Goal: Information Seeking & Learning: Understand process/instructions

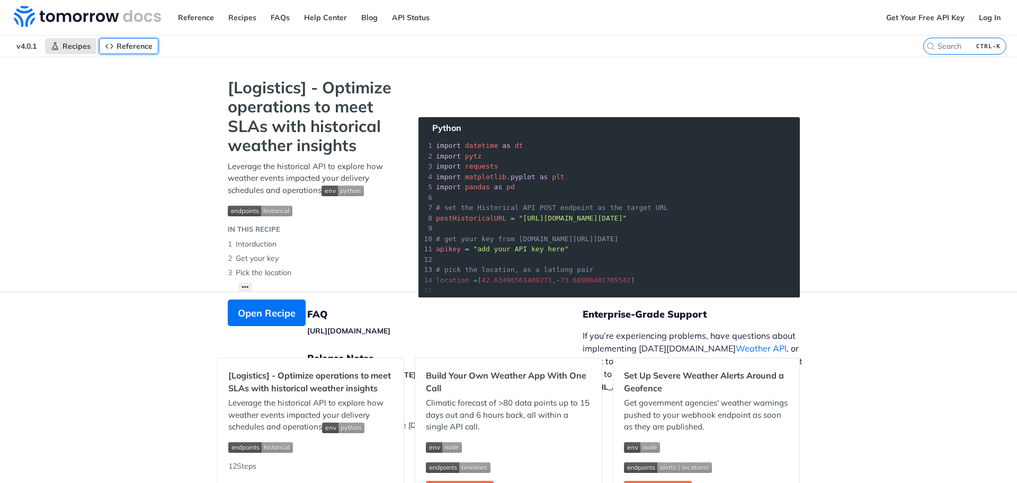
click at [155, 46] on link "Reference" at bounding box center [128, 46] width 59 height 16
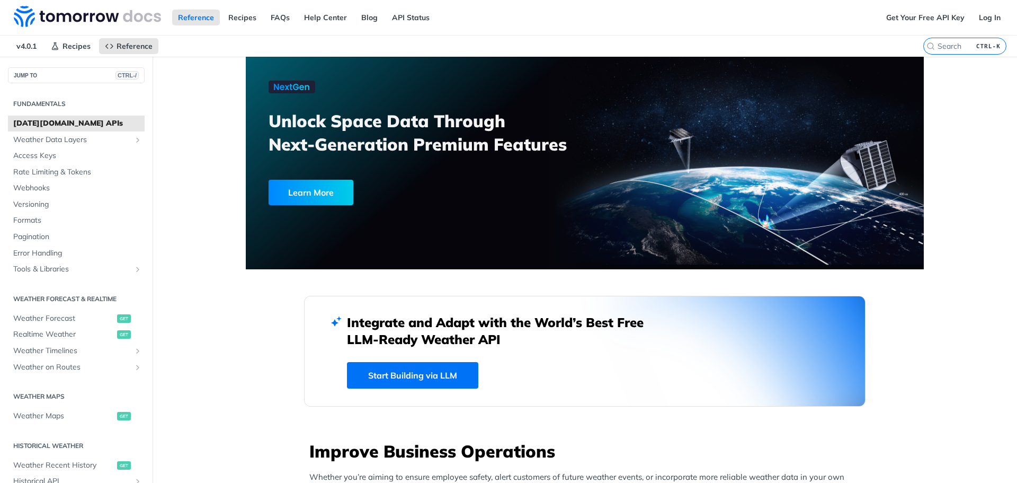
scroll to position [212, 0]
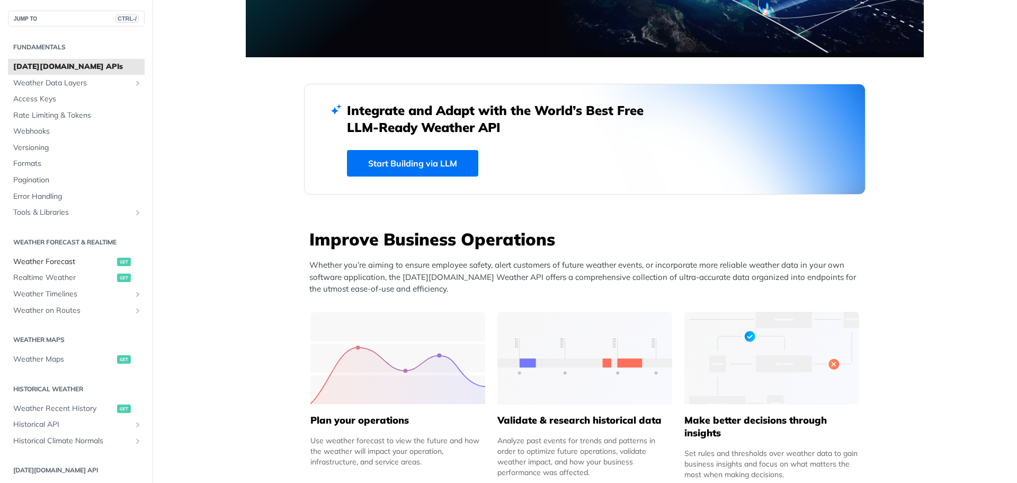
click at [49, 264] on span "Weather Forecast" at bounding box center [63, 261] width 101 height 11
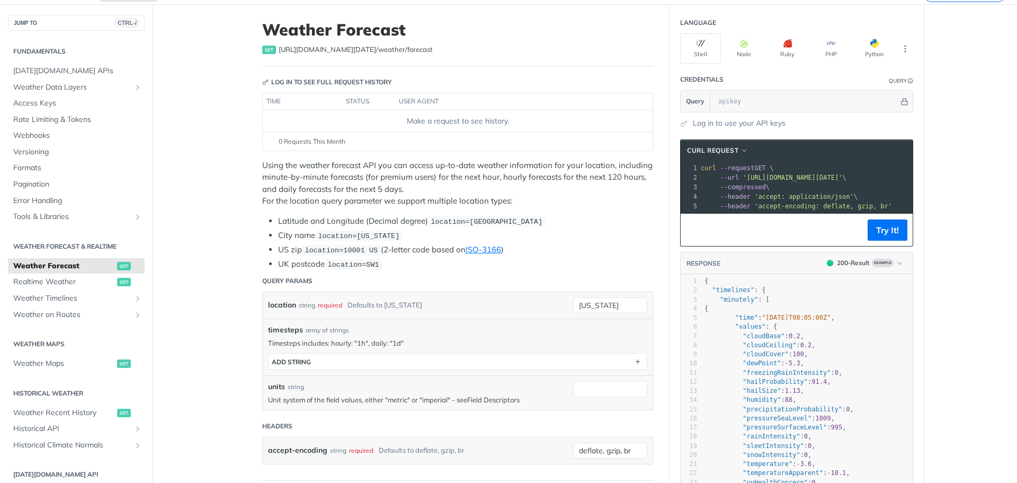
scroll to position [53, 0]
click at [607, 301] on input "[US_STATE]" at bounding box center [610, 305] width 74 height 16
drag, startPoint x: 623, startPoint y: 304, endPoint x: 518, endPoint y: 307, distance: 105.5
click at [518, 307] on div "location string required Defaults to [US_STATE] [US_STATE] required type : stri…" at bounding box center [458, 304] width 390 height 26
click at [600, 273] on header "Query Params" at bounding box center [457, 280] width 391 height 21
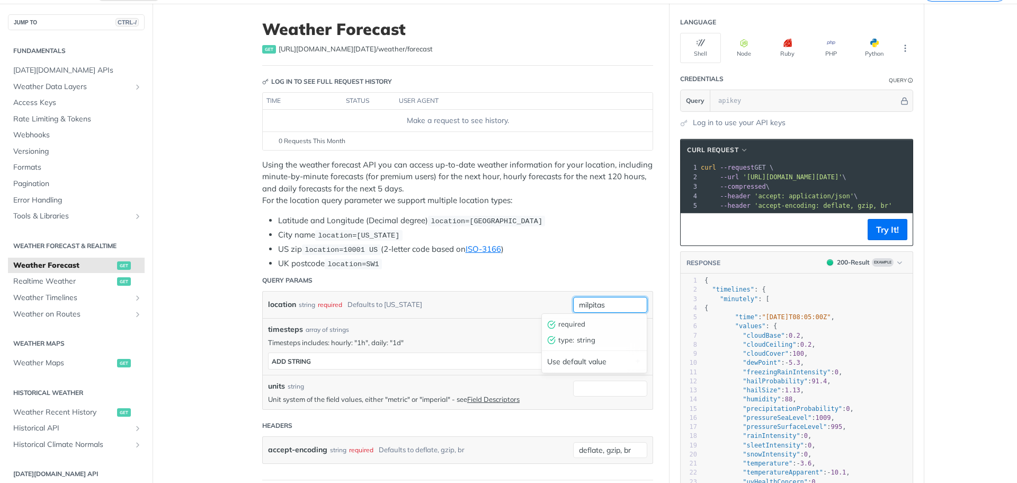
drag, startPoint x: 614, startPoint y: 308, endPoint x: 493, endPoint y: 308, distance: 120.3
click at [494, 308] on div "location string required Defaults to [US_STATE] milpitas required type : string…" at bounding box center [458, 304] width 390 height 26
click at [625, 266] on li "UK postcode location=SW1" at bounding box center [465, 264] width 375 height 12
click at [614, 302] on input "95035" at bounding box center [610, 305] width 74 height 16
type input "95035 US"
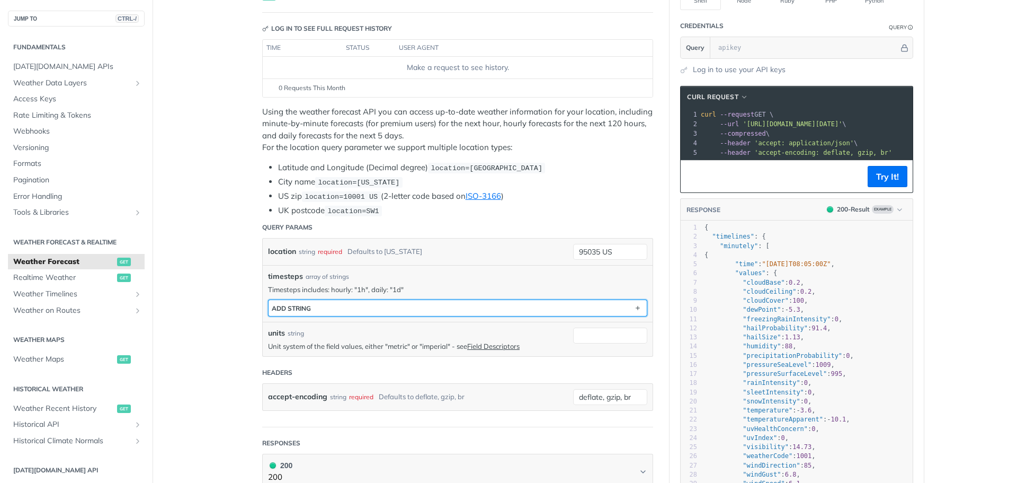
click at [297, 306] on div "ADD string" at bounding box center [291, 308] width 39 height 8
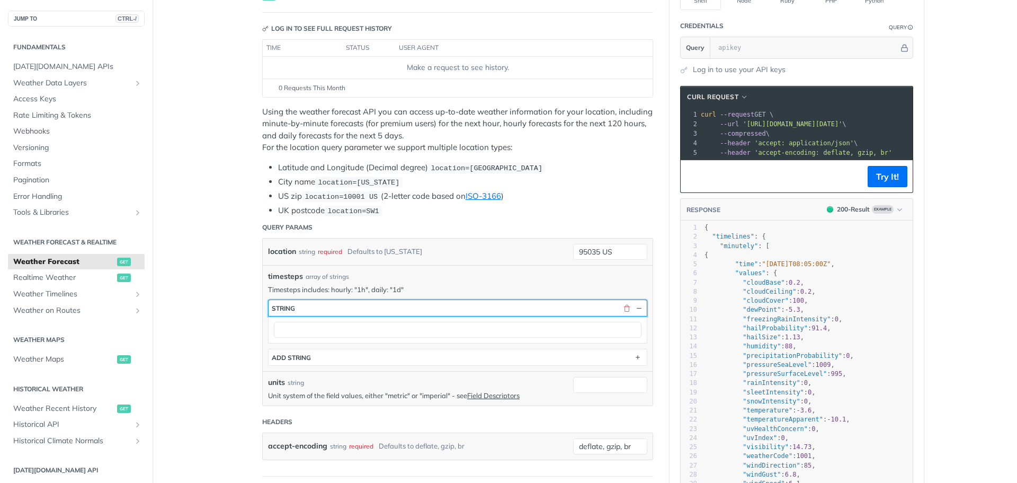
click at [298, 305] on button "string" at bounding box center [458, 308] width 378 height 16
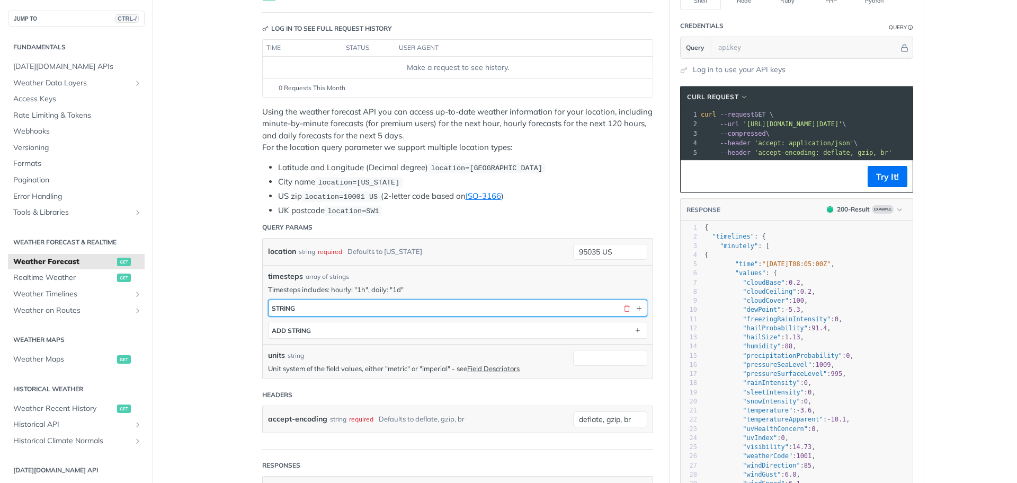
click at [292, 309] on button "string" at bounding box center [458, 308] width 378 height 16
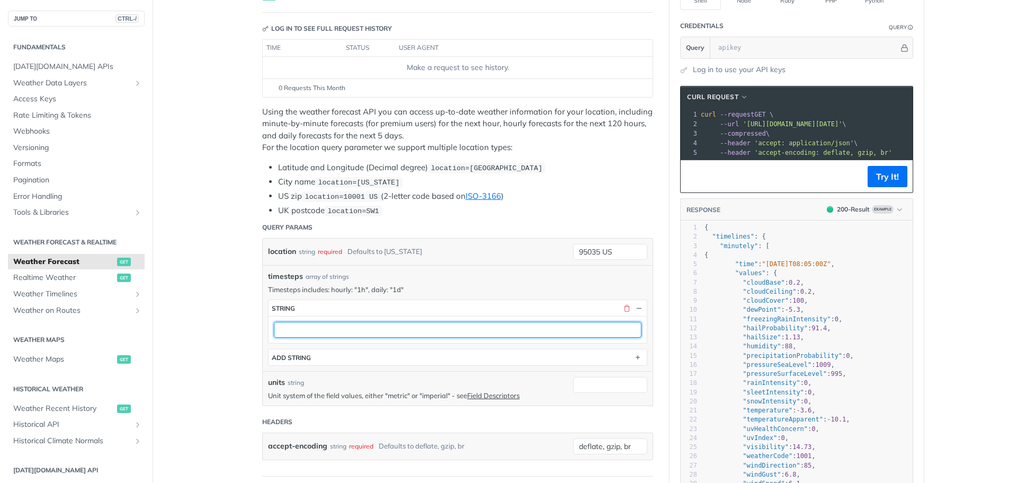
click at [286, 328] on input "text" at bounding box center [458, 330] width 368 height 16
type input "1h"
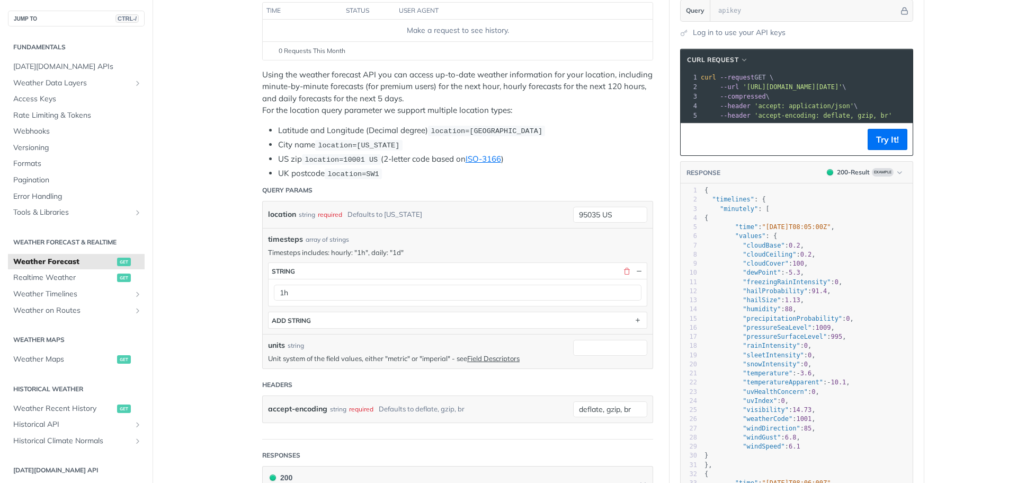
scroll to position [159, 0]
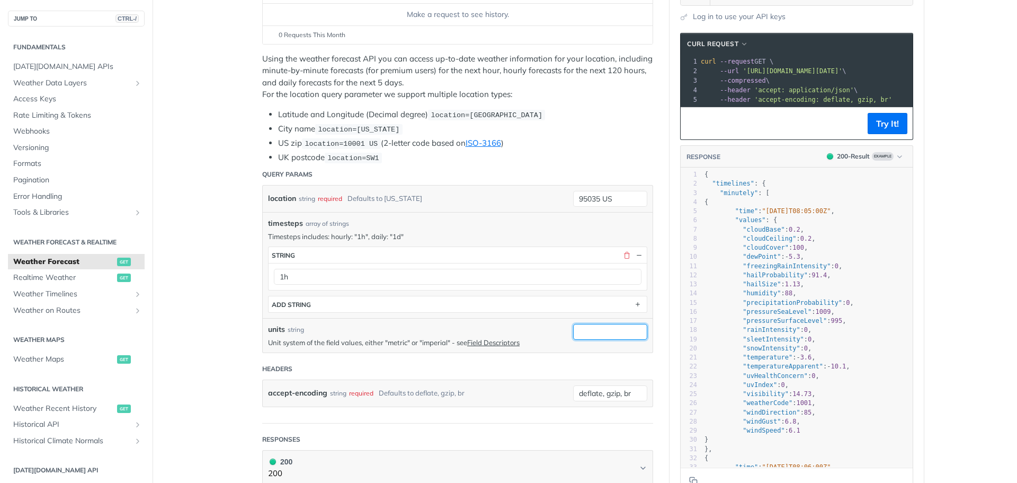
click at [592, 333] on input "units" at bounding box center [610, 332] width 74 height 16
type input "metric"
click at [670, 341] on section "cURL Request xxxxxxxxxx 1 curl --request GET \ 2 --url '[URL][DOMAIN_NAME][DATE…" at bounding box center [797, 263] width 254 height 483
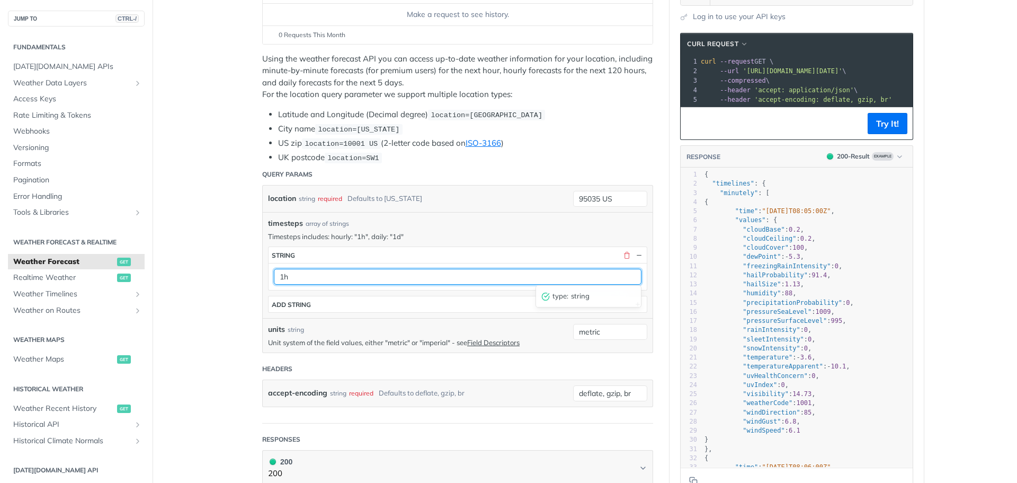
click at [346, 277] on input "1h" at bounding box center [458, 277] width 368 height 16
type input ""1h""
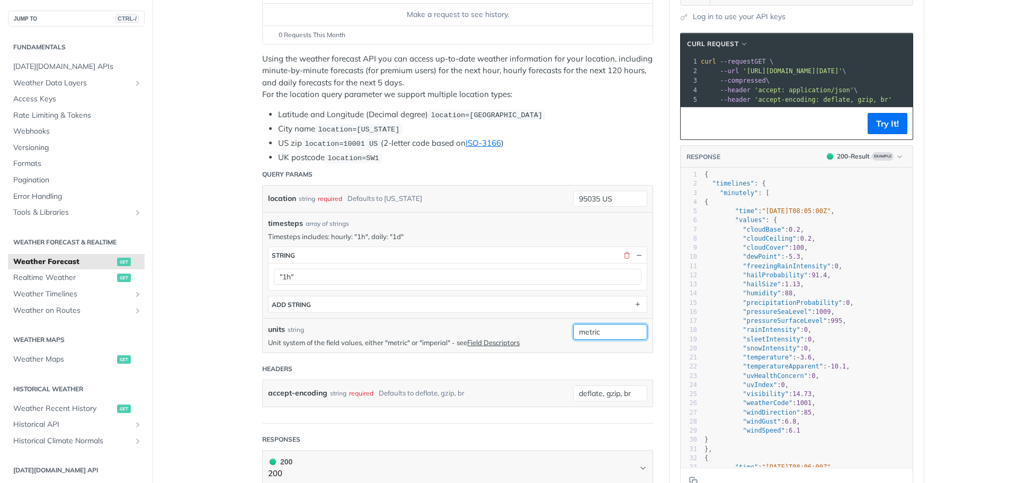
click at [574, 333] on input "metric" at bounding box center [610, 332] width 74 height 16
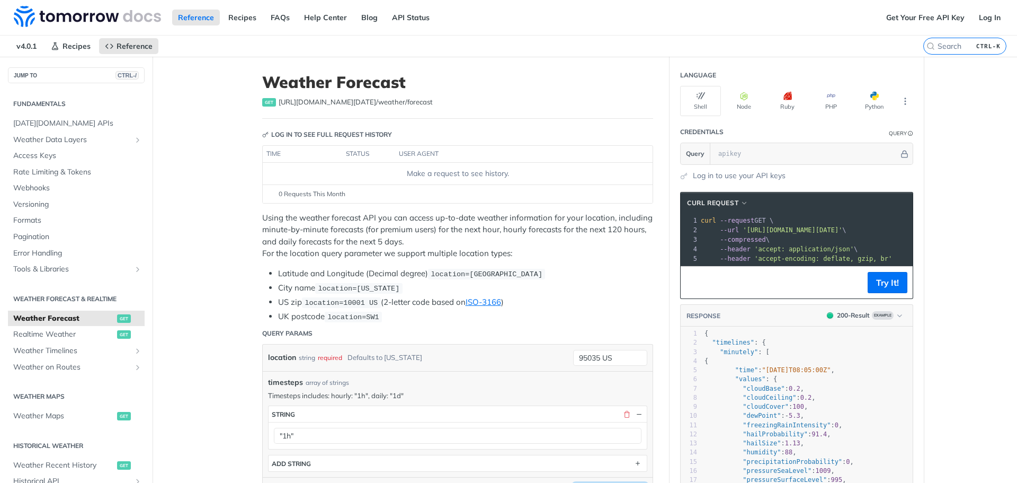
scroll to position [53, 0]
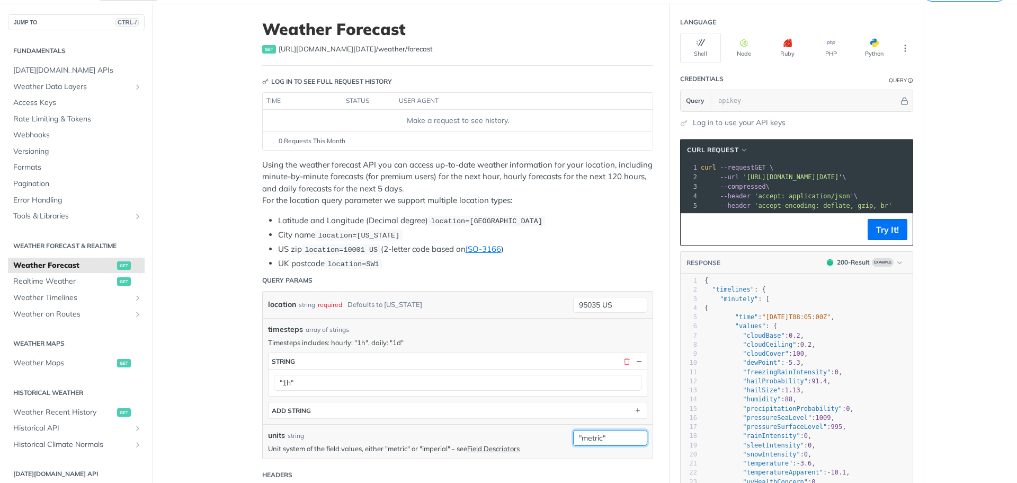
type input ""metric""
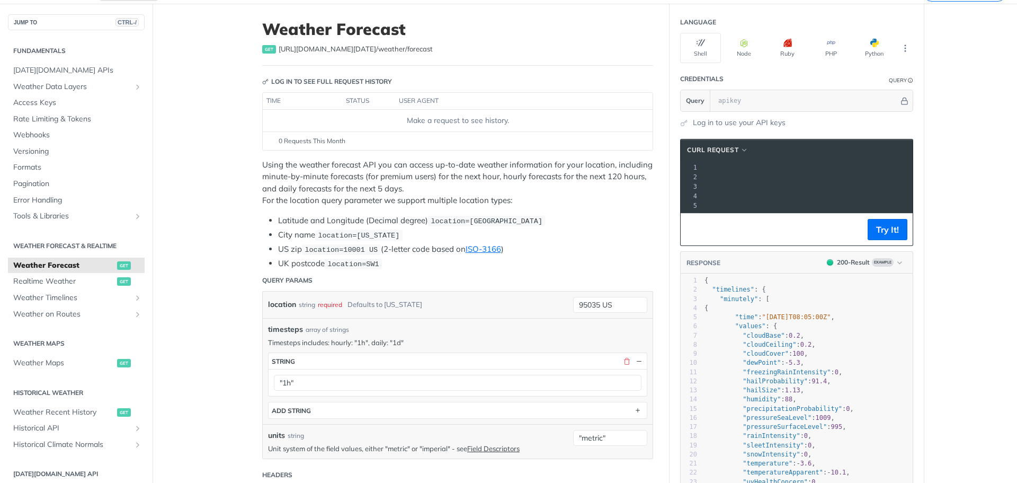
scroll to position [0, 234]
click at [882, 236] on button "Try It!" at bounding box center [888, 229] width 40 height 21
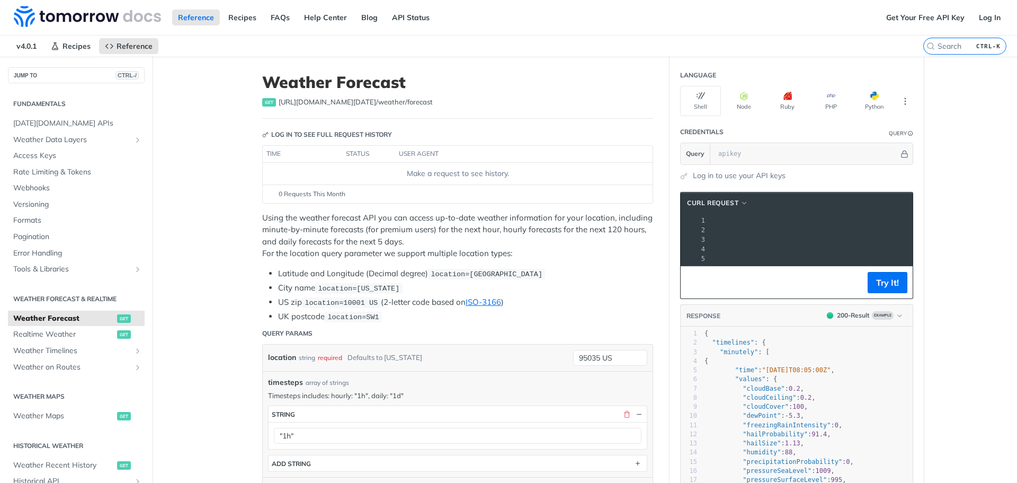
click at [914, 178] on section "Credentials Query Query Log in to use your API keys" at bounding box center [797, 151] width 254 height 60
click at [279, 15] on link "FAQs" at bounding box center [280, 18] width 31 height 16
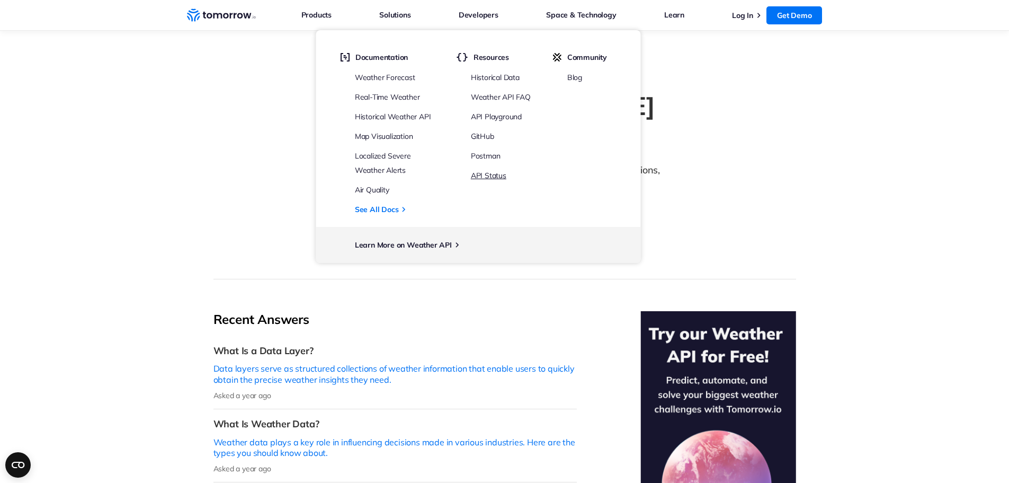
click at [487, 177] on link "API Status" at bounding box center [489, 176] width 36 height 10
